Goal: Task Accomplishment & Management: Use online tool/utility

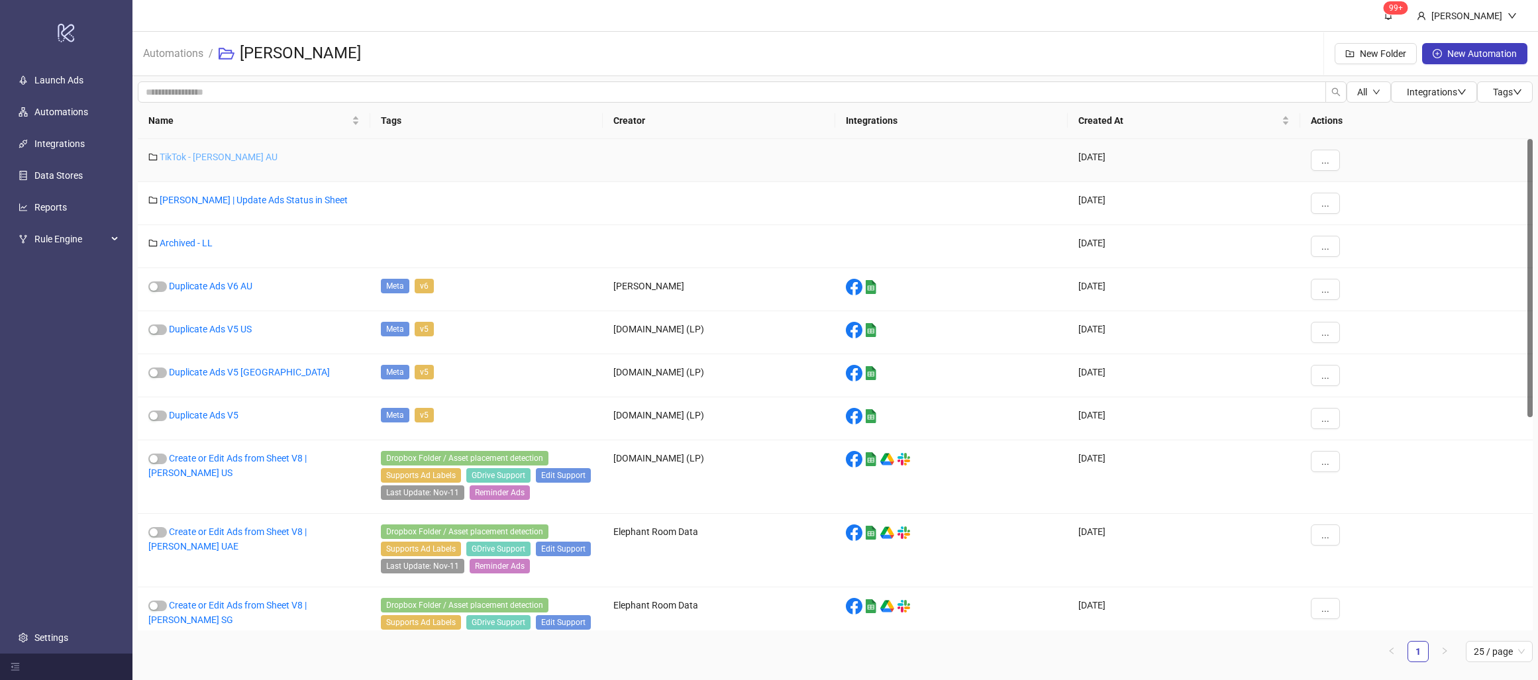
click at [192, 154] on link "TikTok - [PERSON_NAME] AU" at bounding box center [219, 157] width 118 height 11
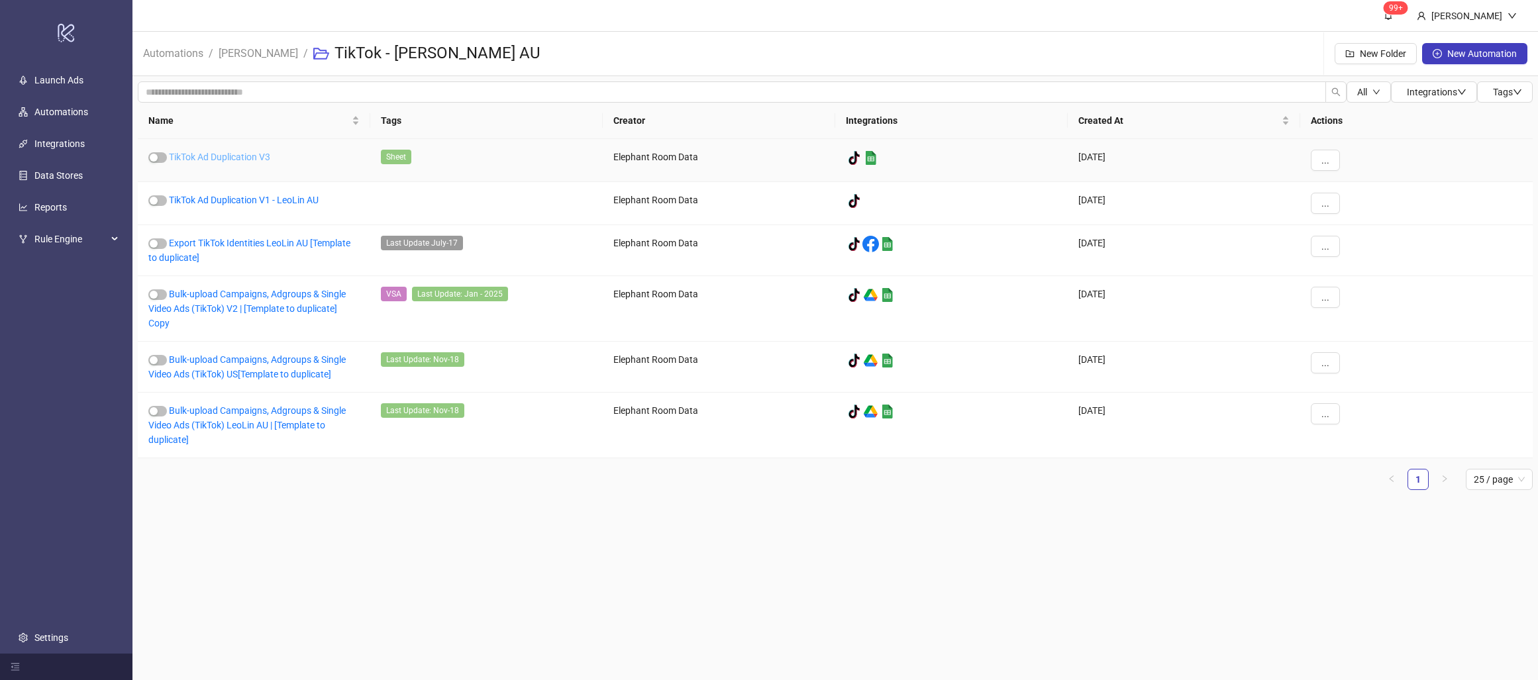
click at [257, 156] on link "TikTok Ad Duplication V3" at bounding box center [219, 157] width 101 height 11
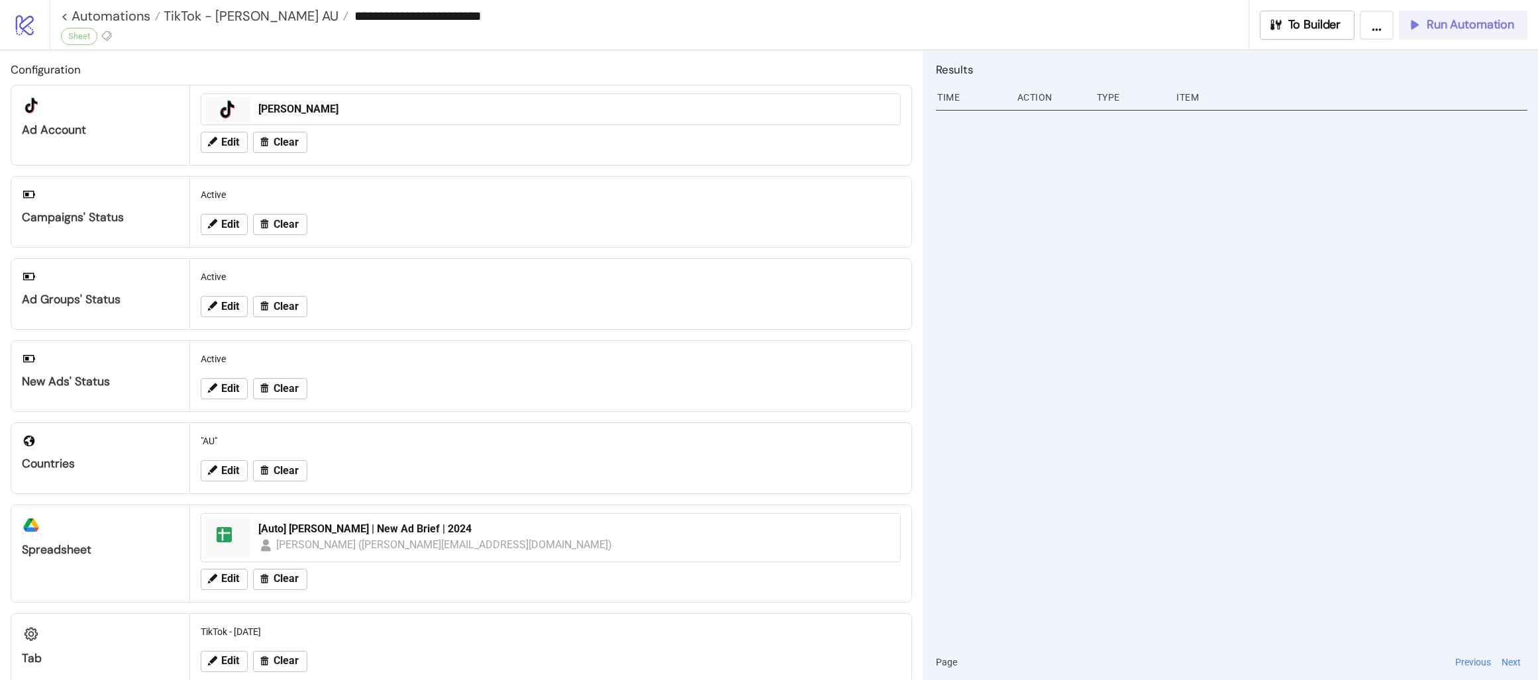
click at [1427, 15] on button "Run Automation" at bounding box center [1463, 25] width 129 height 29
click at [1460, 17] on span "Run Automation" at bounding box center [1470, 24] width 87 height 15
click at [1430, 23] on span "Run Automation" at bounding box center [1470, 24] width 87 height 15
click at [165, 14] on span "TikTok - [PERSON_NAME] AU" at bounding box center [249, 15] width 178 height 17
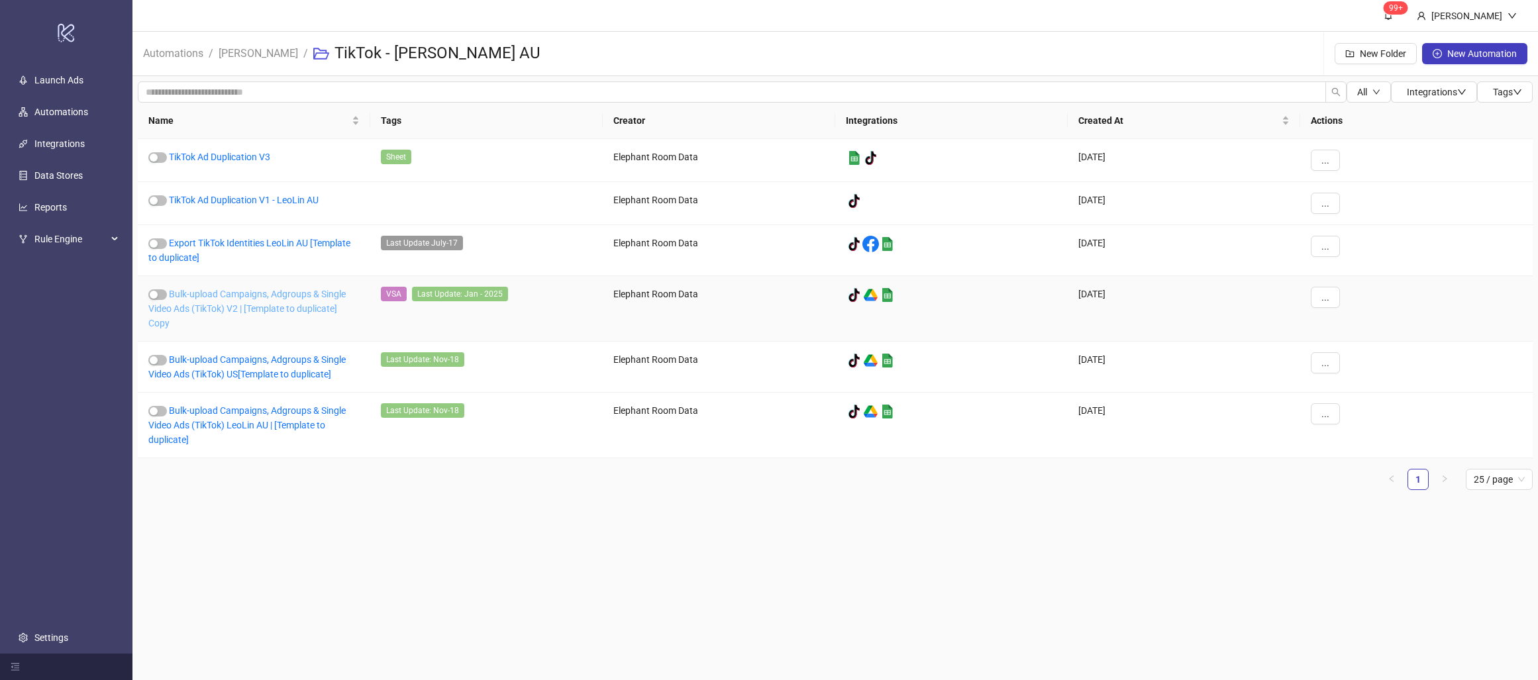
click at [272, 297] on link "Bulk-upload Campaigns, Adgroups & Single Video Ads (TikTok) V2 | [Template to d…" at bounding box center [246, 309] width 197 height 40
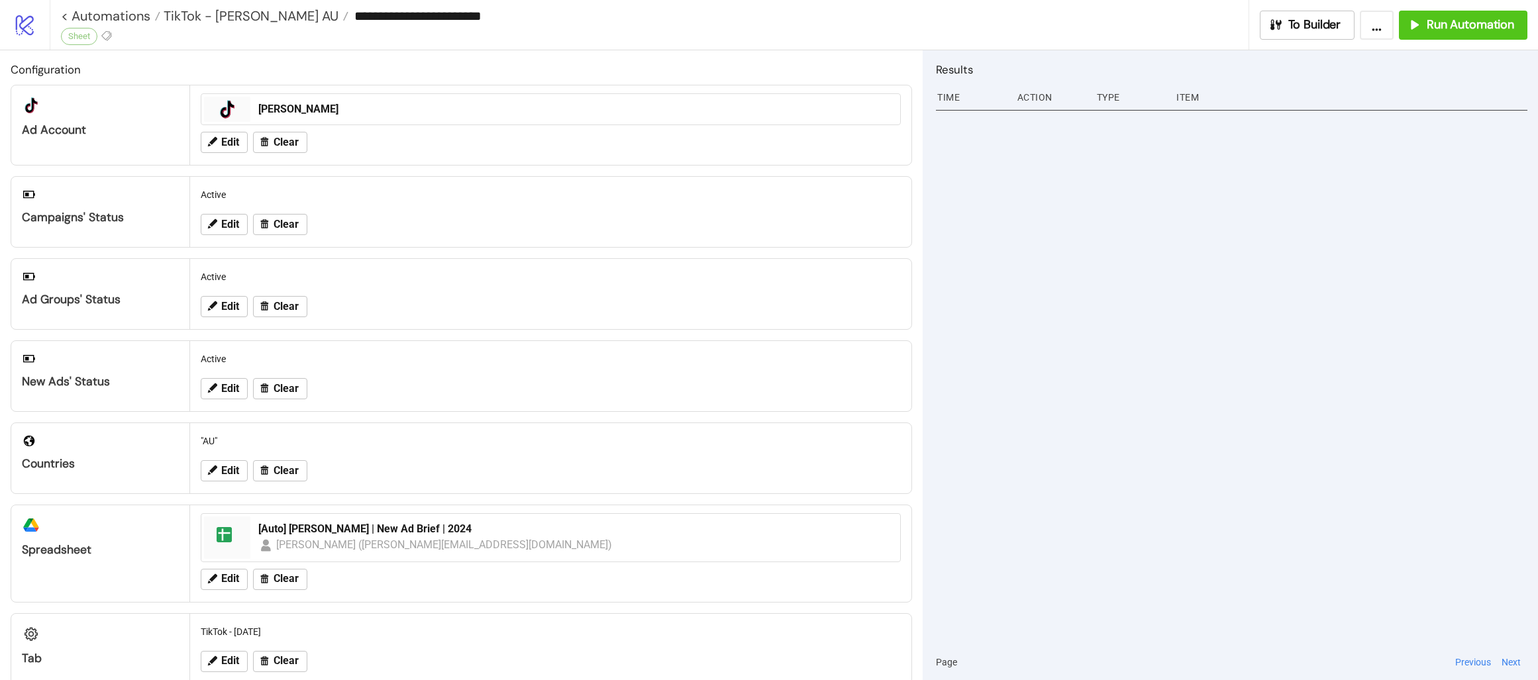
type input "**********"
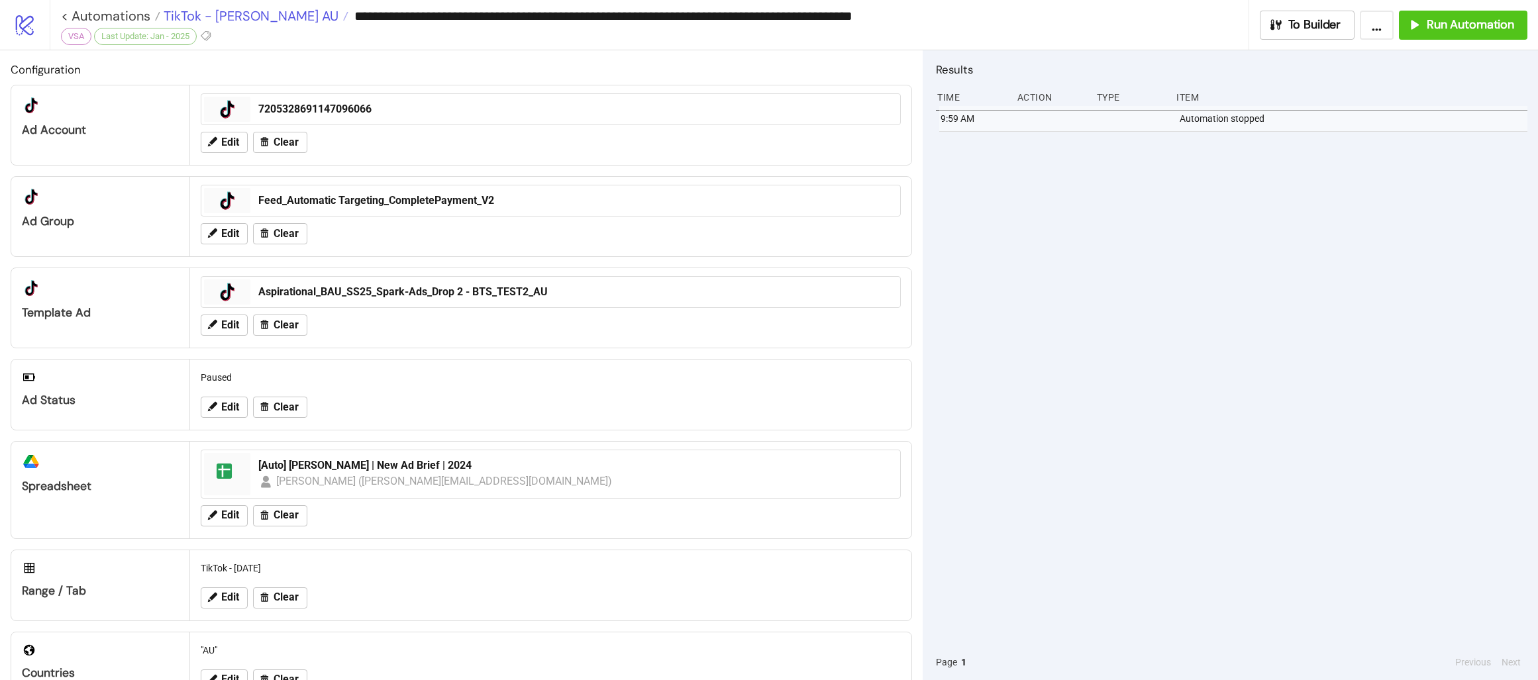
click at [256, 20] on span "TikTok - [PERSON_NAME] AU" at bounding box center [249, 15] width 178 height 17
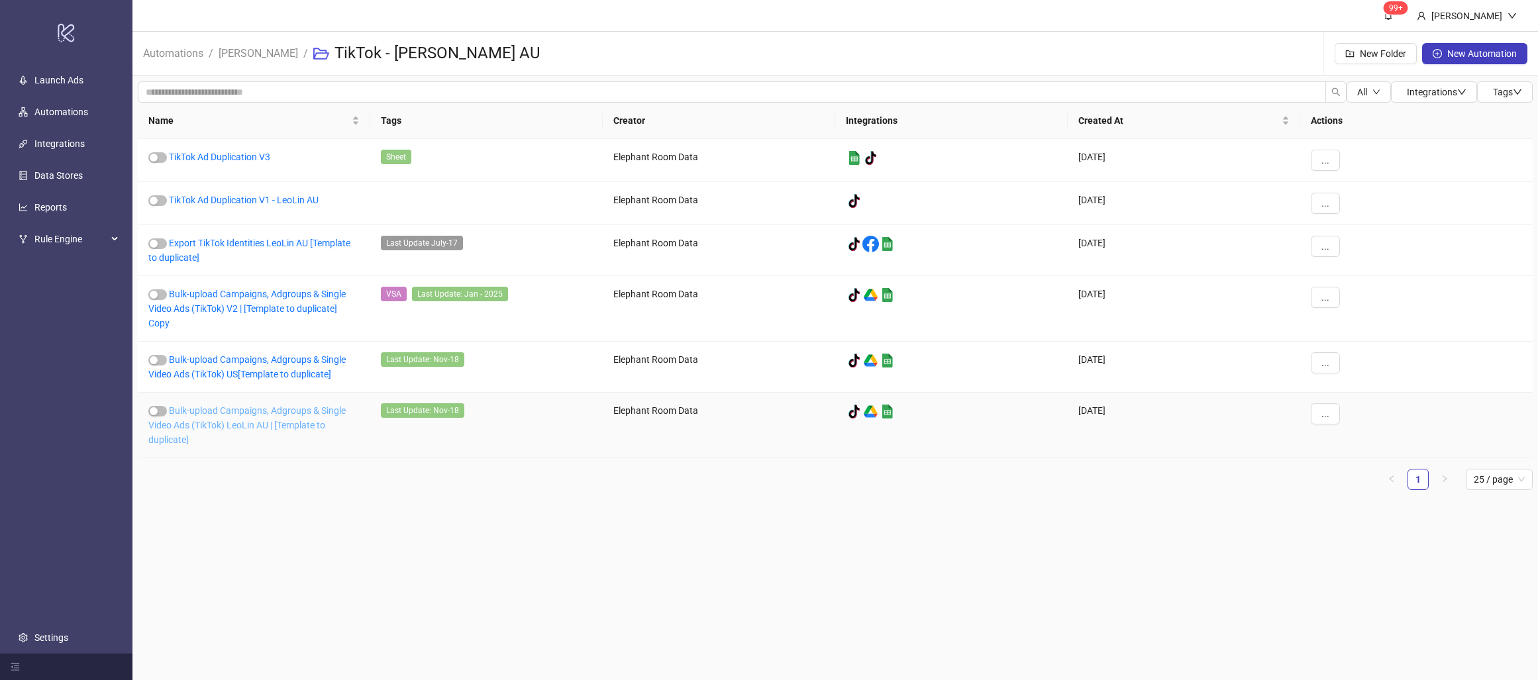
click at [263, 429] on link "Bulk-upload Campaigns, Adgroups & Single Video Ads (TikTok) LeoLin AU | [Templa…" at bounding box center [246, 425] width 197 height 40
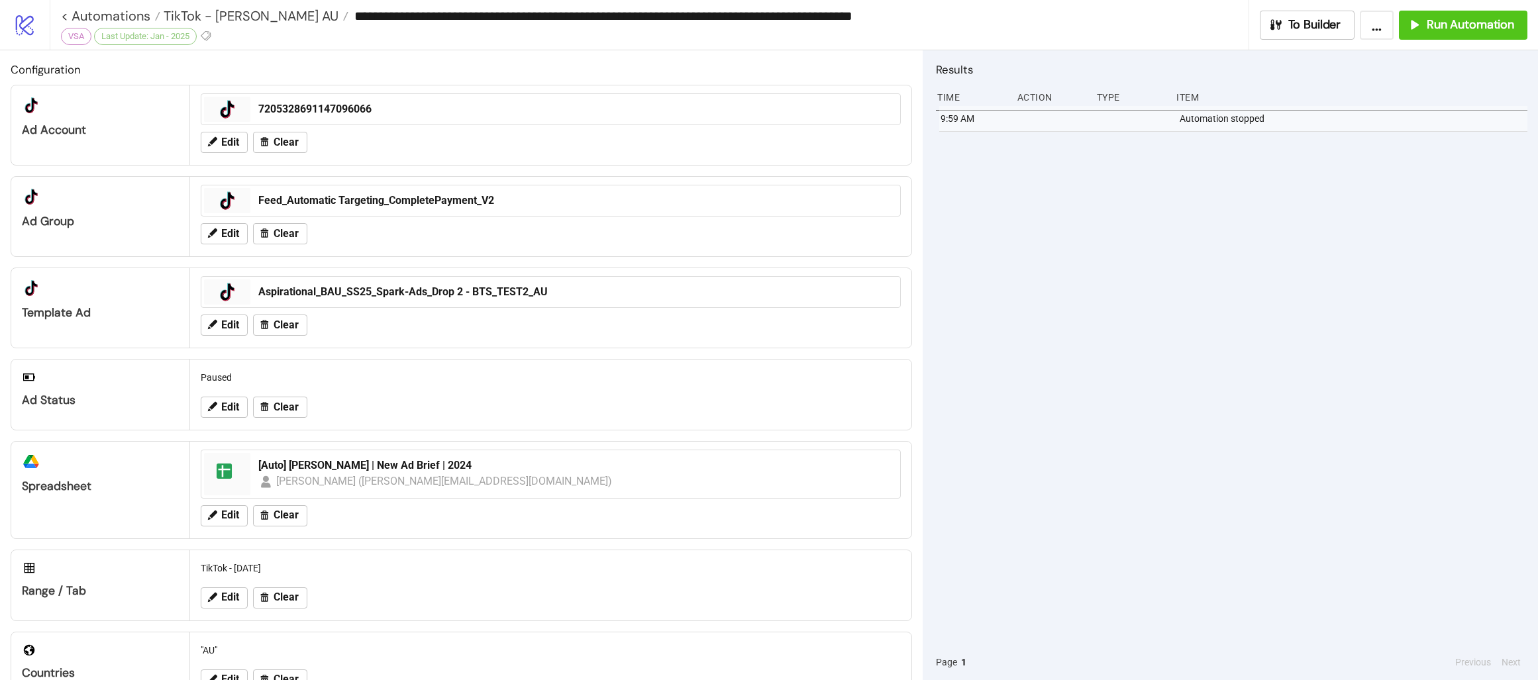
type input "**********"
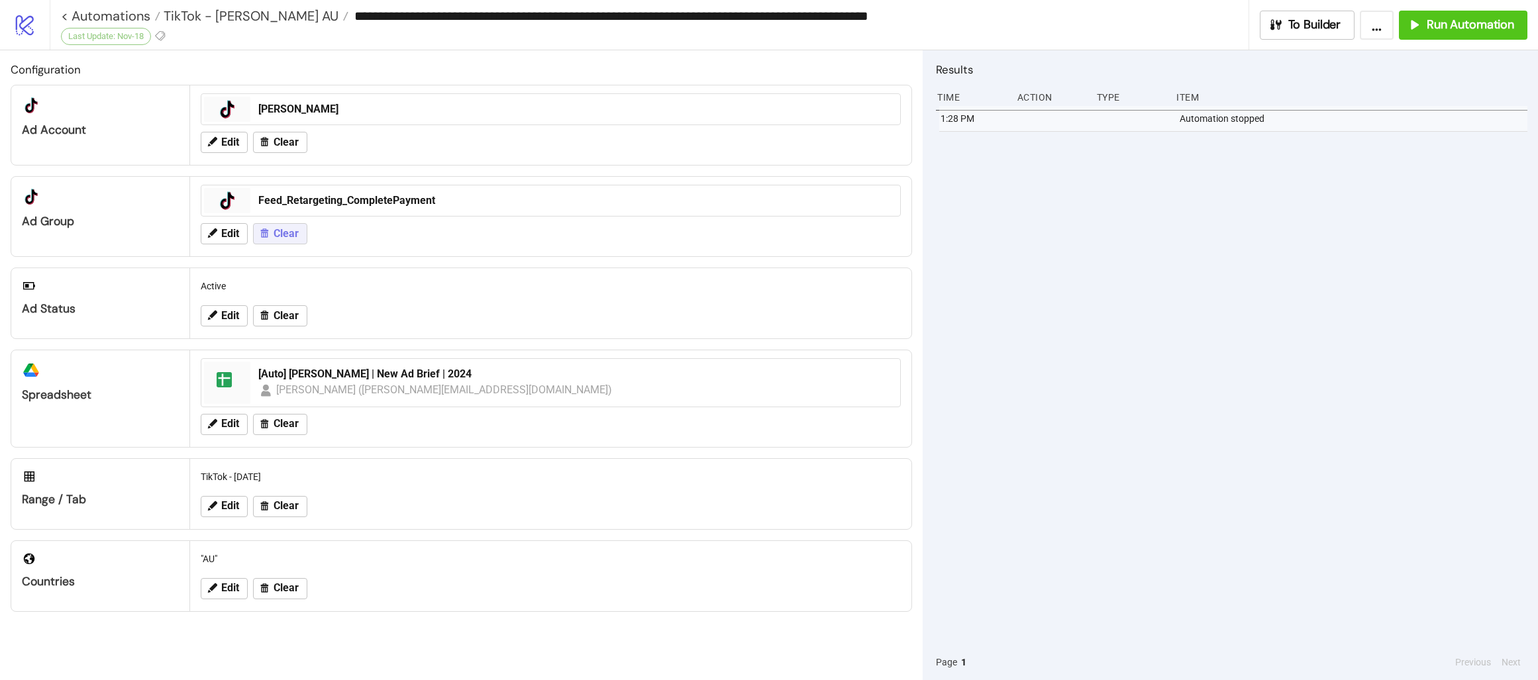
click at [287, 233] on span "Clear" at bounding box center [286, 234] width 25 height 12
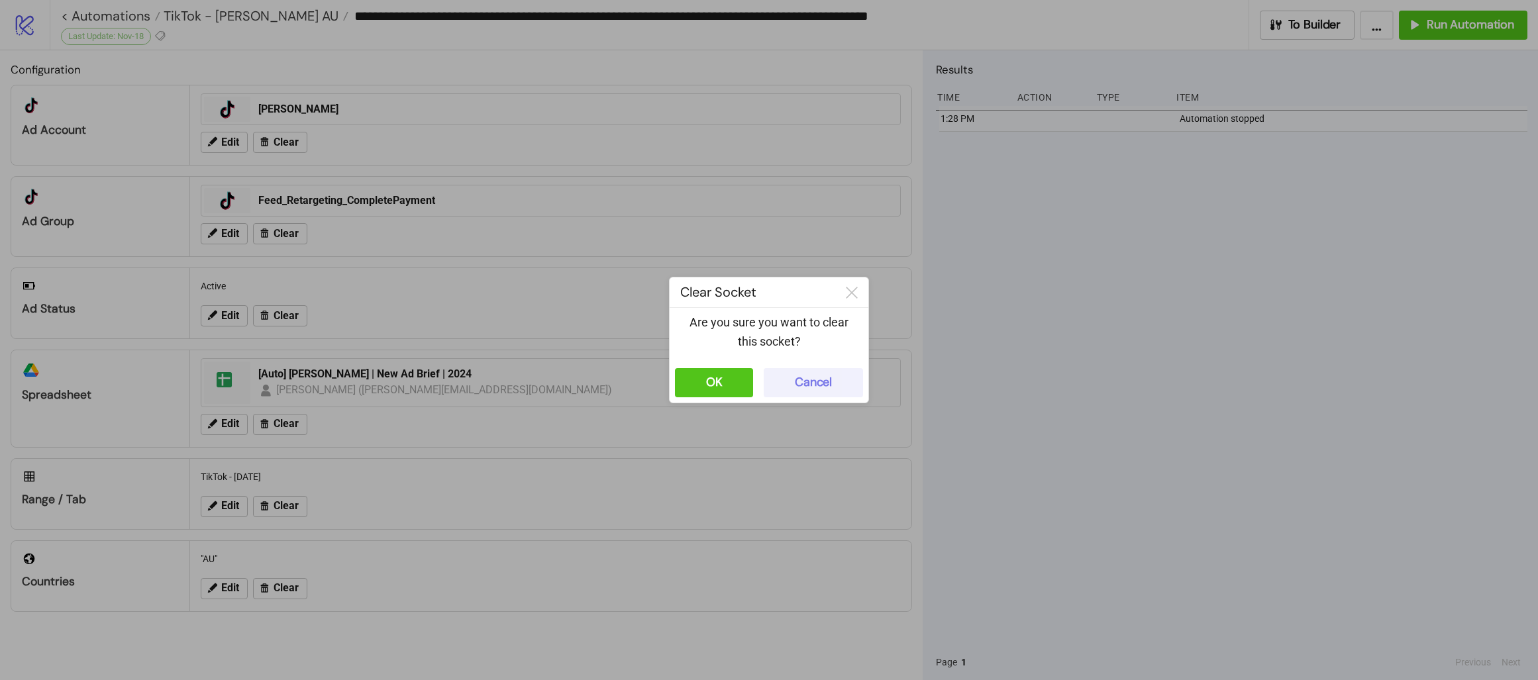
click at [810, 379] on div "Cancel" at bounding box center [813, 382] width 37 height 15
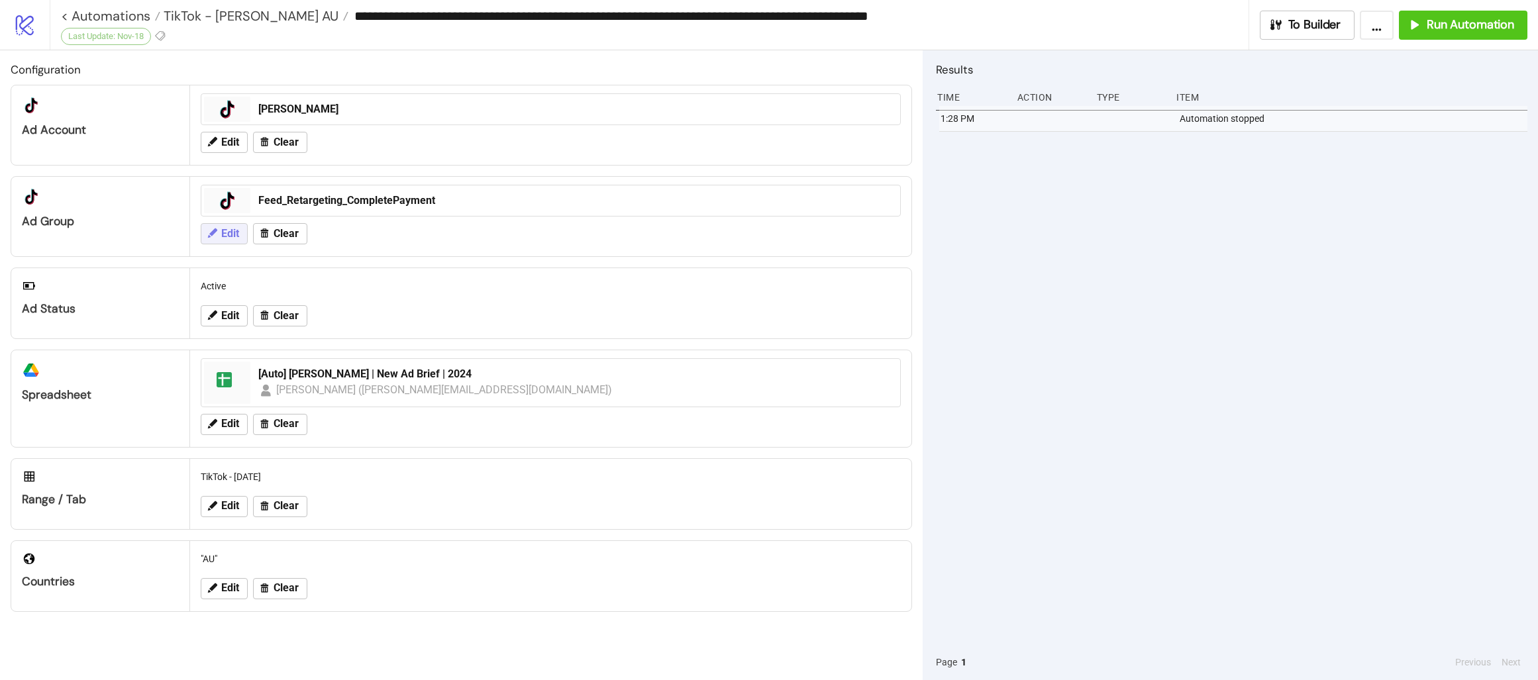
click at [237, 232] on span "Edit" at bounding box center [230, 234] width 18 height 12
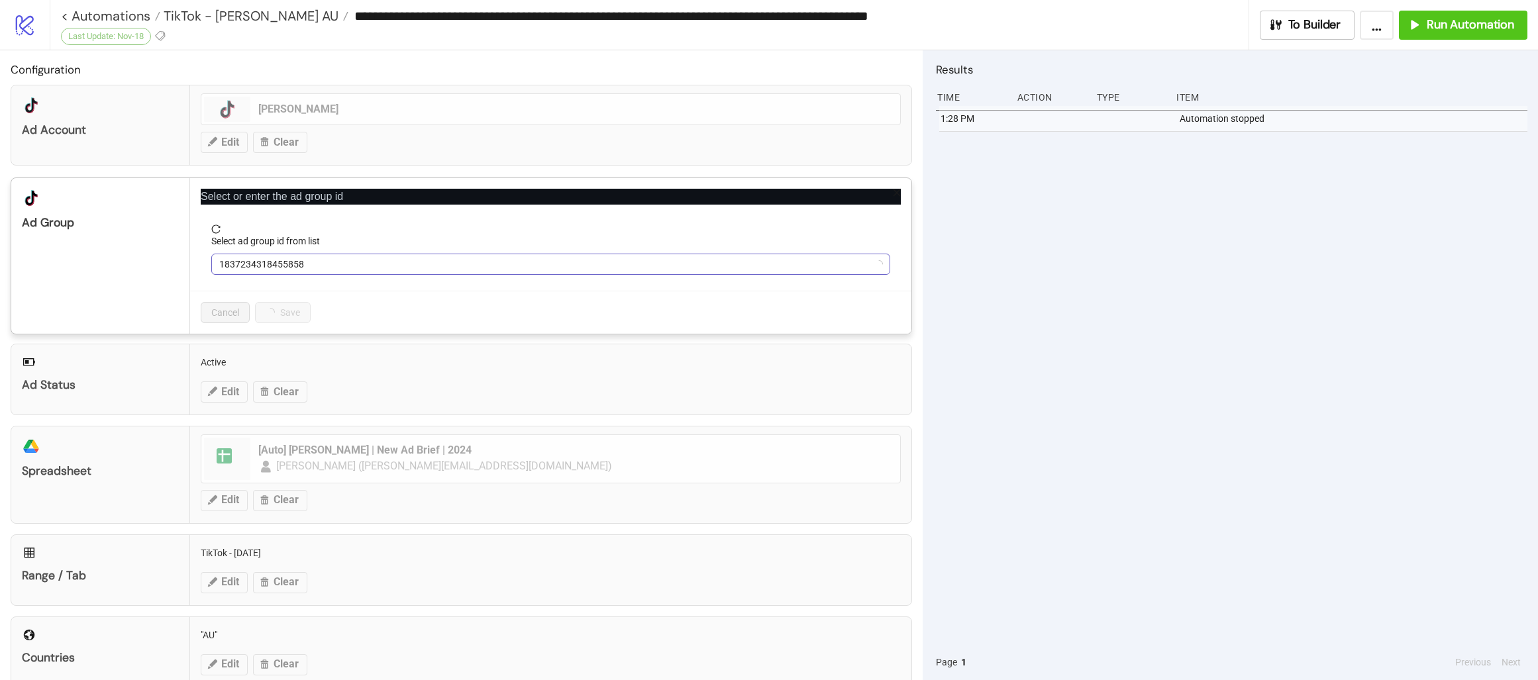
click at [434, 257] on span "1837234318455858" at bounding box center [550, 264] width 663 height 20
click at [252, 364] on span "Refresh" at bounding box center [258, 364] width 32 height 11
click at [326, 270] on span "Feed_Retargeting_CompletePayment" at bounding box center [550, 264] width 663 height 20
click at [347, 248] on div "Select ad group id from list" at bounding box center [550, 244] width 679 height 20
click at [355, 268] on span "Feed_Retargeting_CompletePayment" at bounding box center [550, 264] width 663 height 20
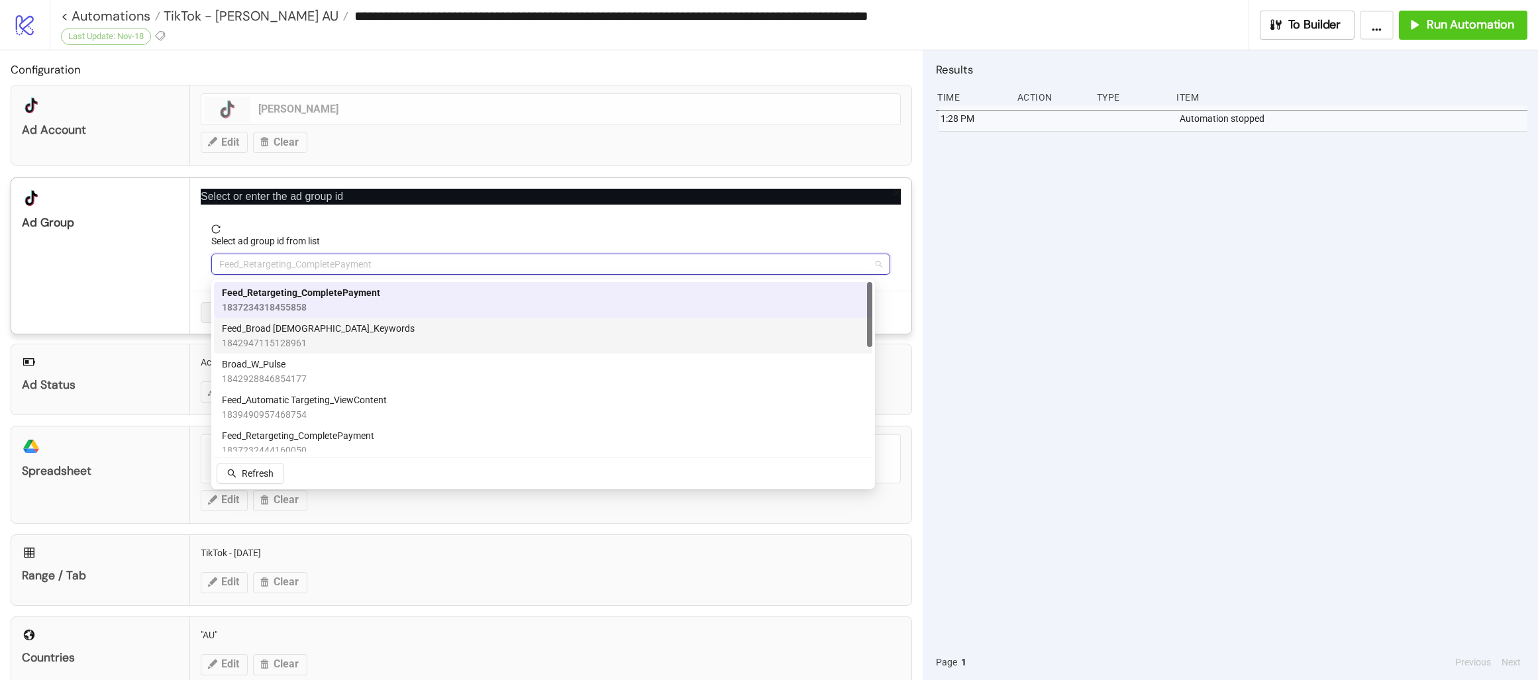
click at [345, 340] on span "1842947115128961" at bounding box center [318, 343] width 193 height 15
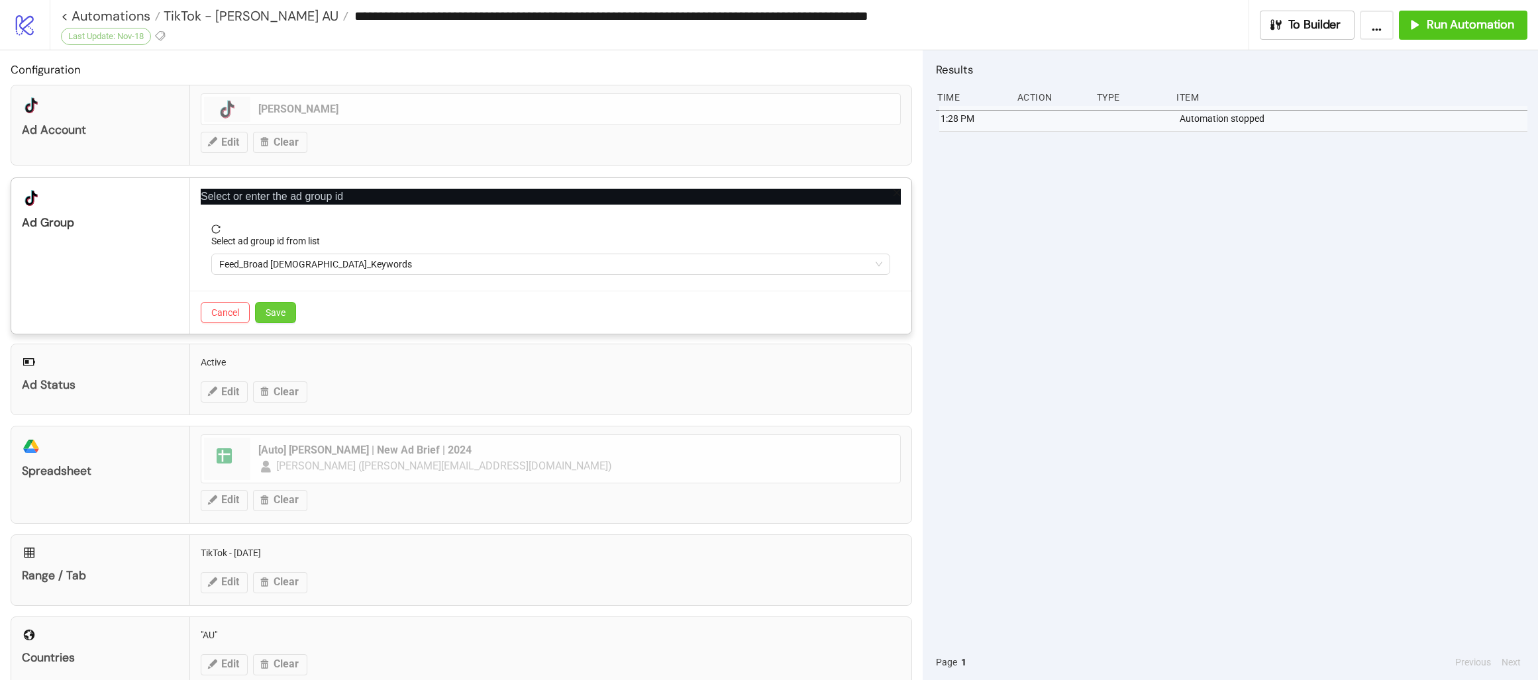
click at [290, 313] on button "Save" at bounding box center [275, 312] width 41 height 21
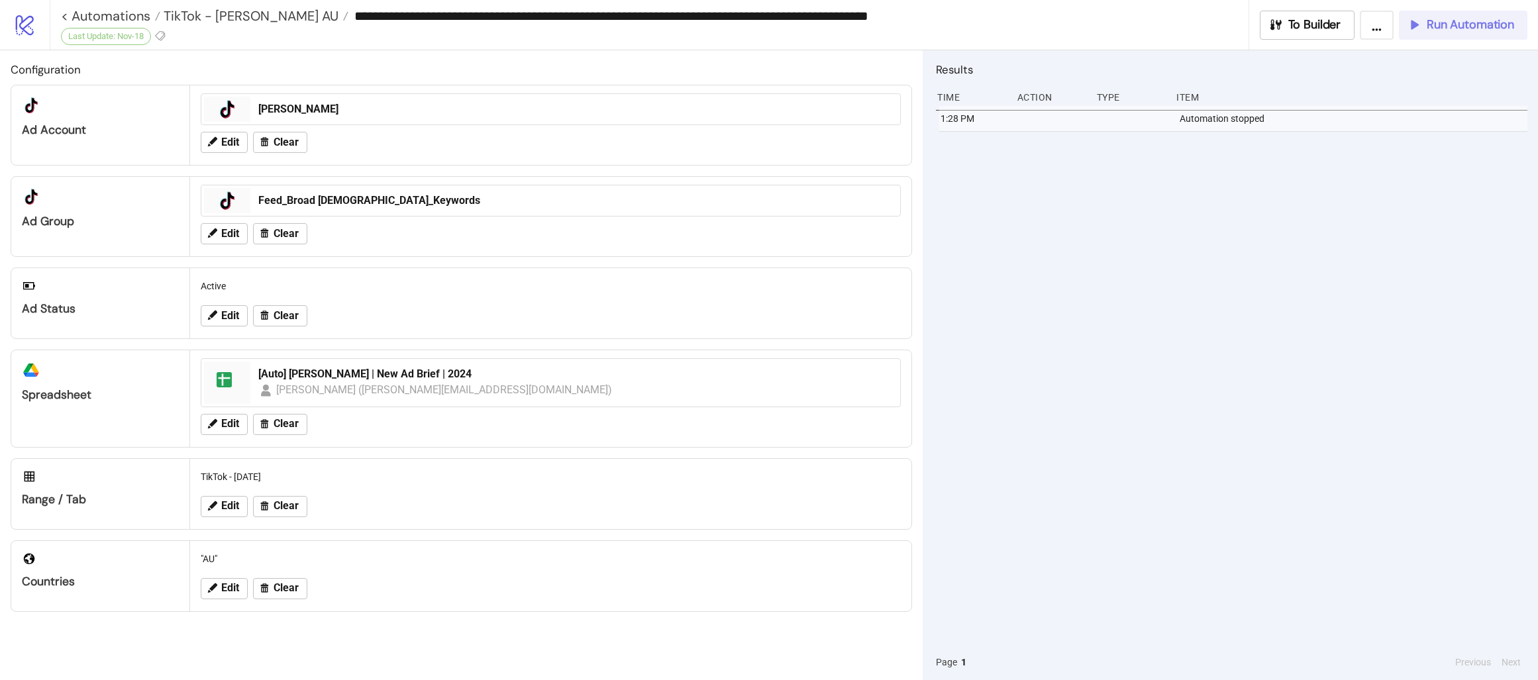
click at [1464, 24] on span "Run Automation" at bounding box center [1470, 24] width 87 height 15
click at [1480, 27] on span "Run Automation" at bounding box center [1470, 24] width 87 height 15
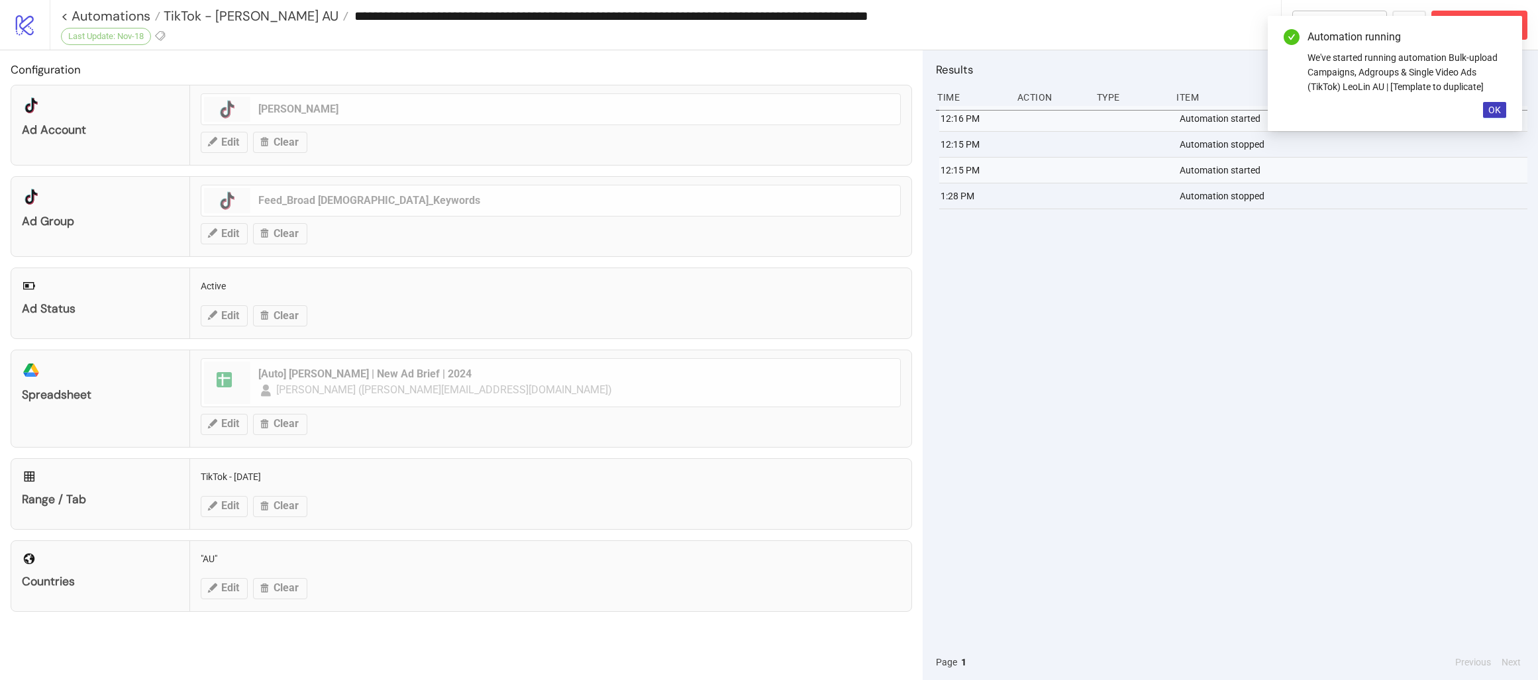
click at [1237, 488] on div "12:16 PM Automation started 12:15 PM Automation stopped 12:15 PM Automation sta…" at bounding box center [1232, 375] width 592 height 539
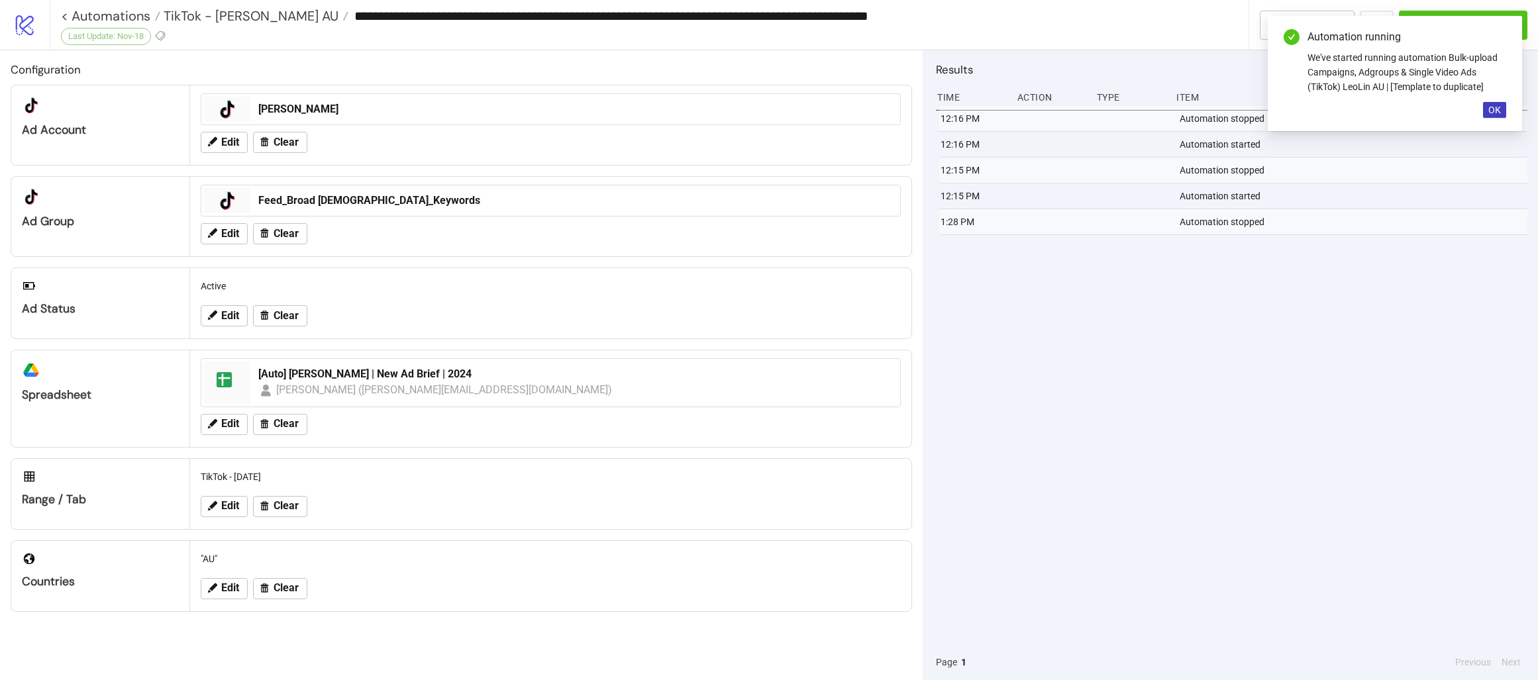
click at [1238, 315] on div "12:16 PM Automation stopped 12:16 PM Automation started 12:15 PM Automation sto…" at bounding box center [1232, 375] width 592 height 539
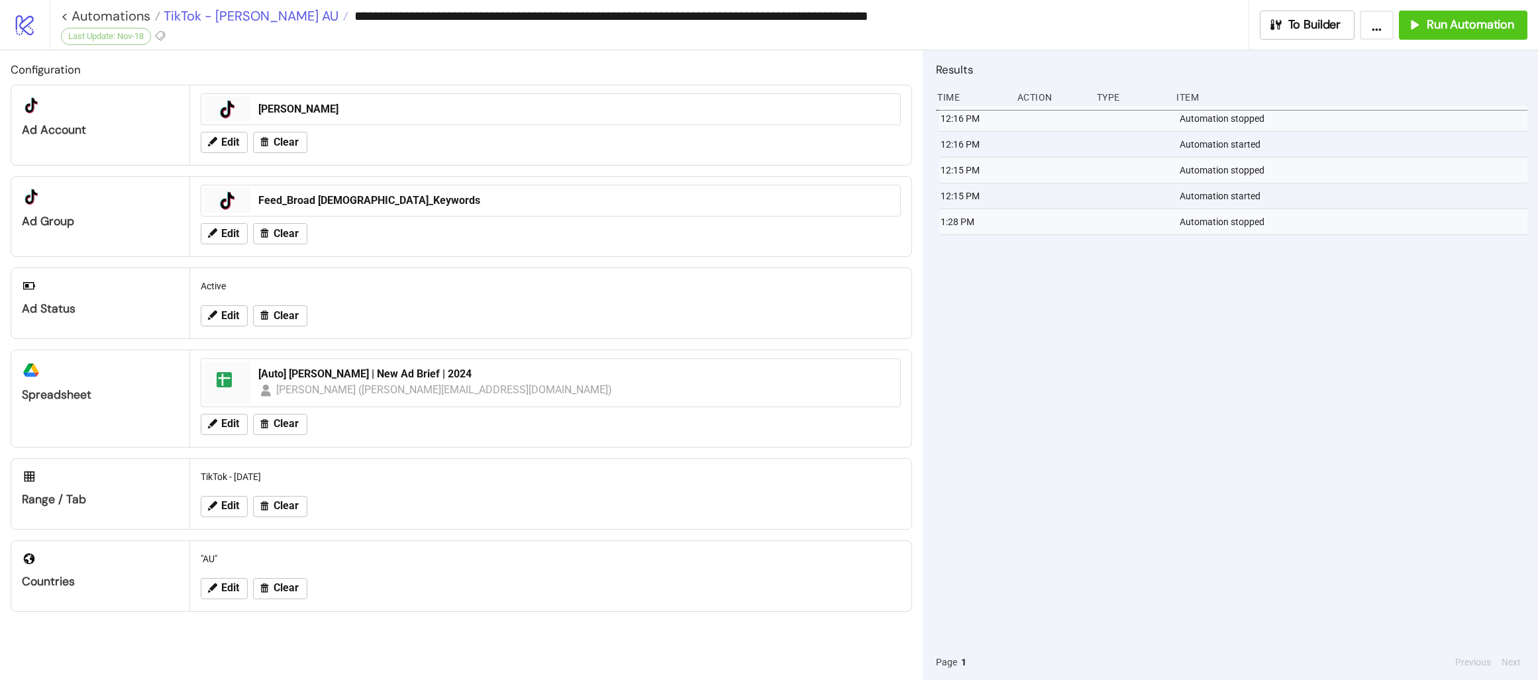
click at [248, 9] on span "TikTok - [PERSON_NAME] AU" at bounding box center [249, 15] width 178 height 17
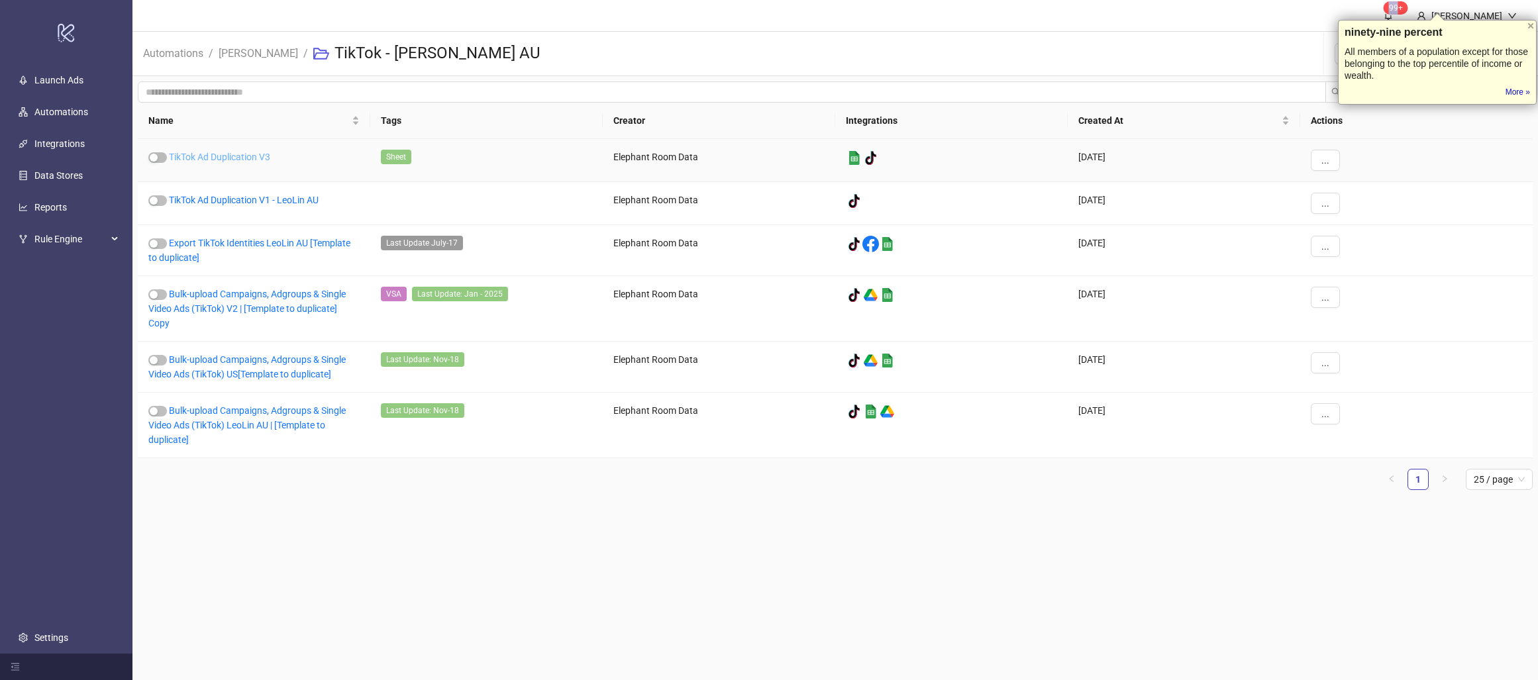
click at [232, 155] on link "TikTok Ad Duplication V3" at bounding box center [219, 157] width 101 height 11
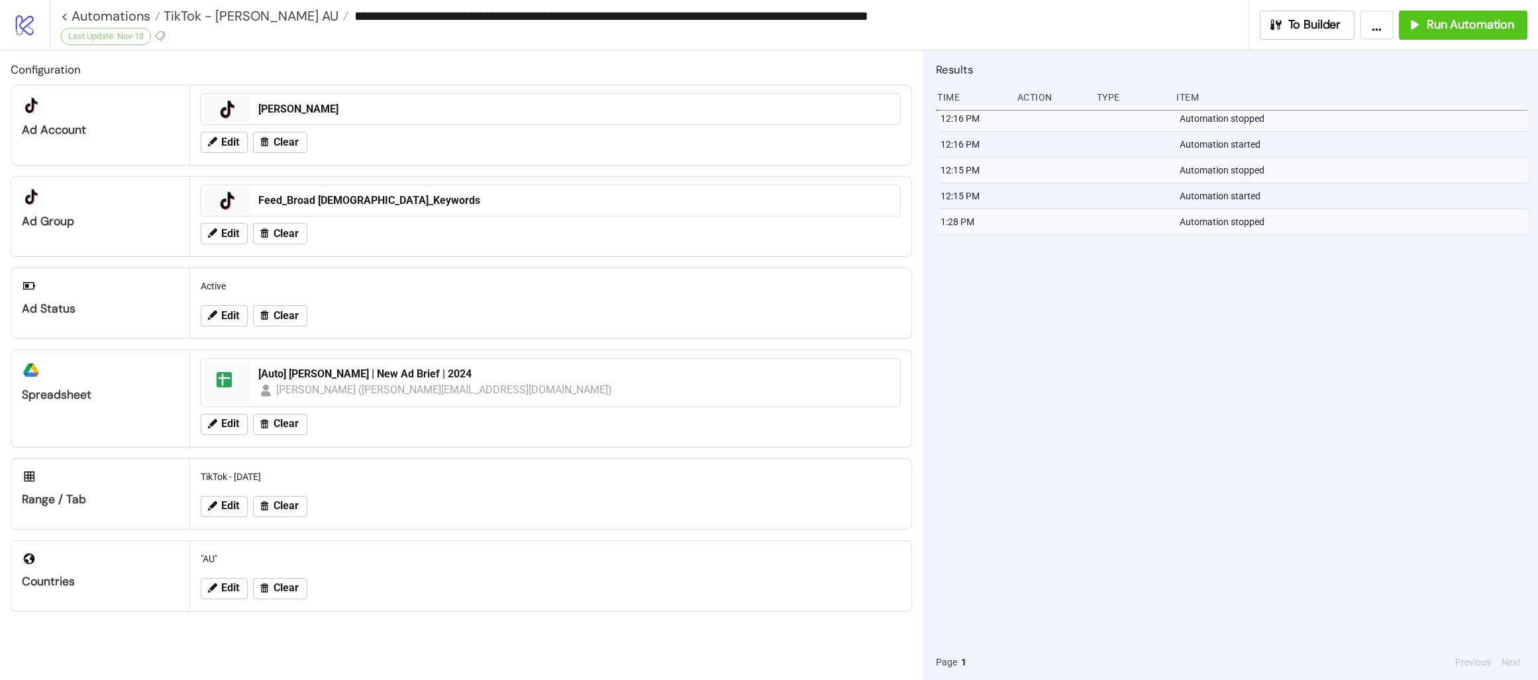
type input "**********"
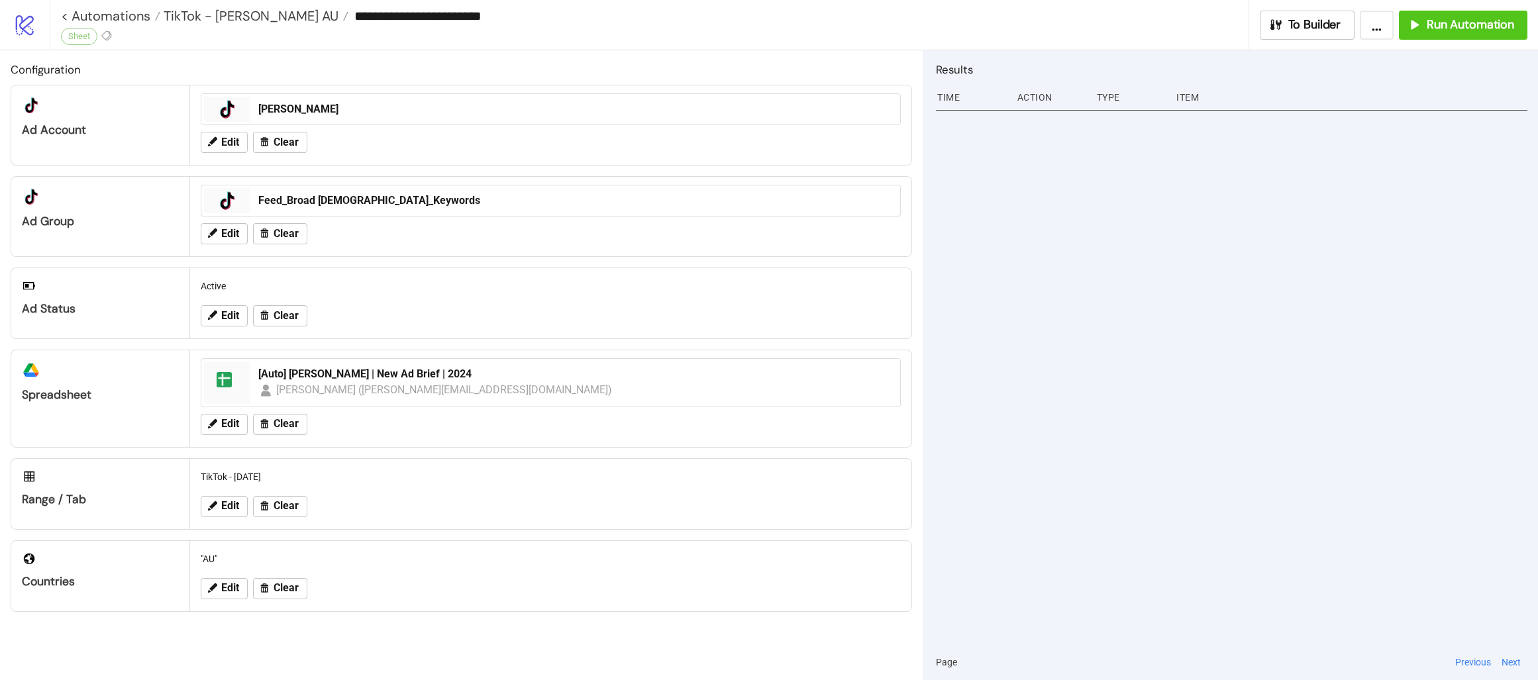
click at [1230, 435] on div at bounding box center [1232, 375] width 592 height 539
